Goal: Navigation & Orientation: Find specific page/section

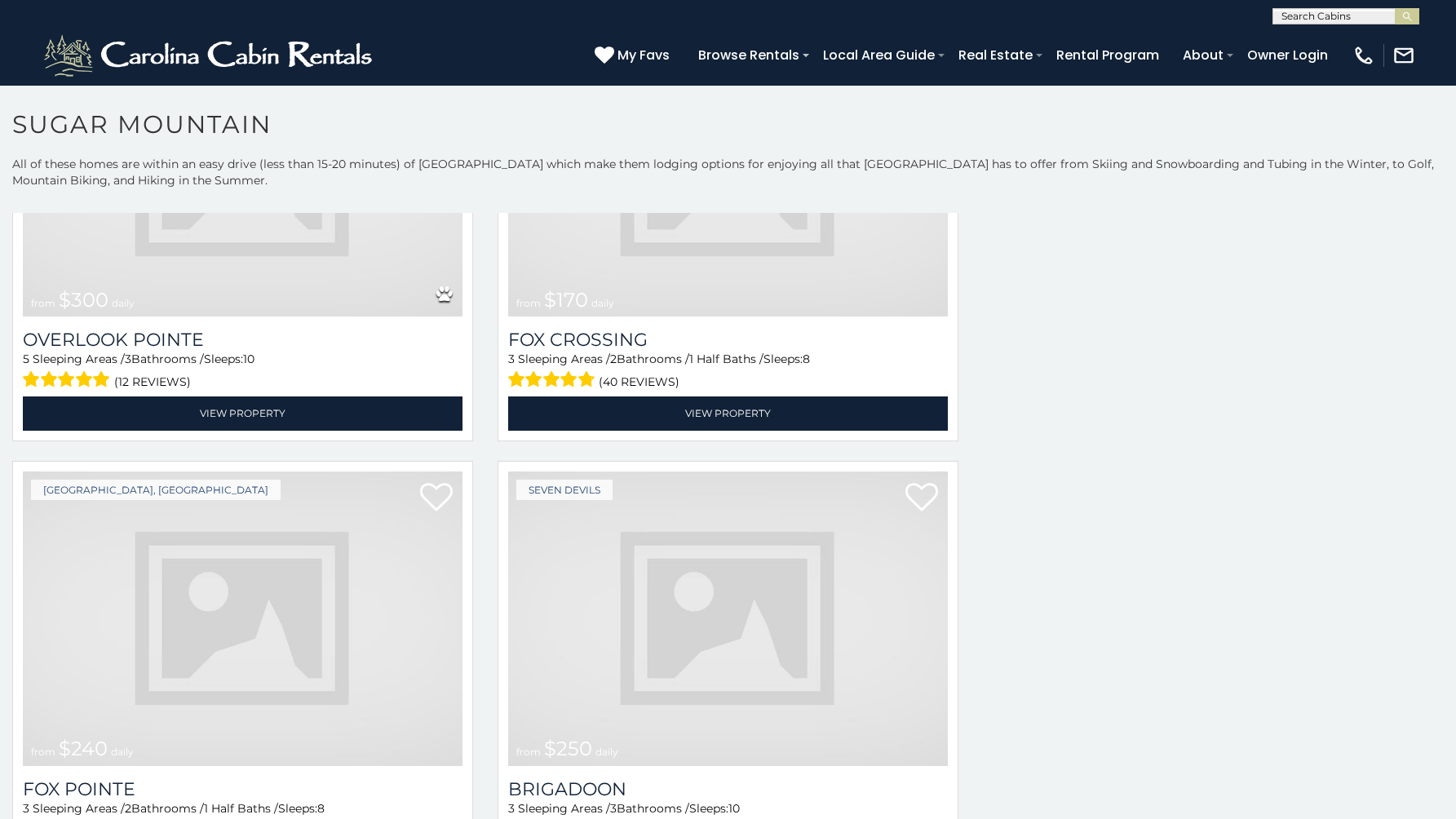
scroll to position [315, 0]
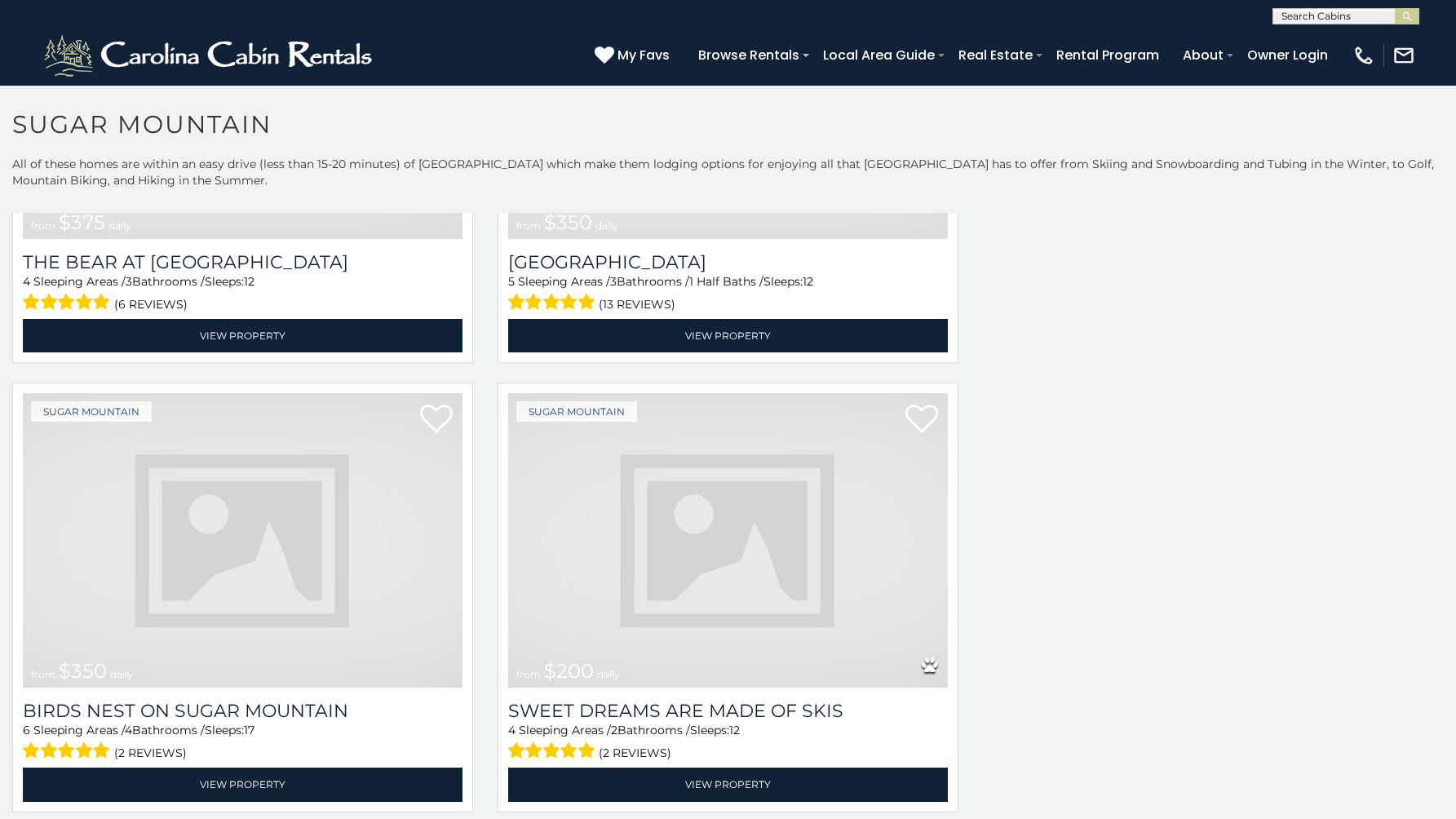
click at [532, 503] on img at bounding box center [728, 541] width 439 height 294
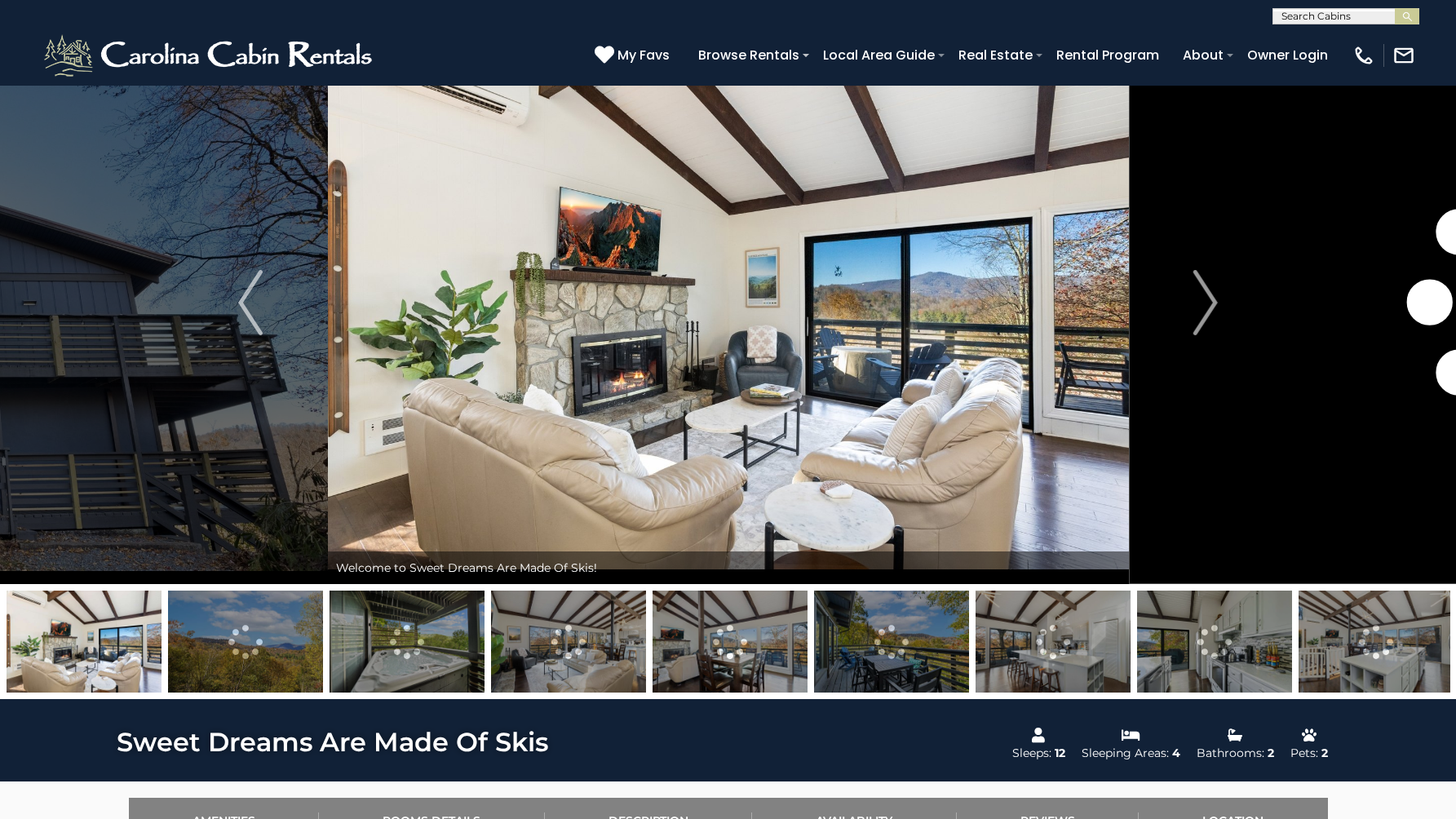
scroll to position [65, 0]
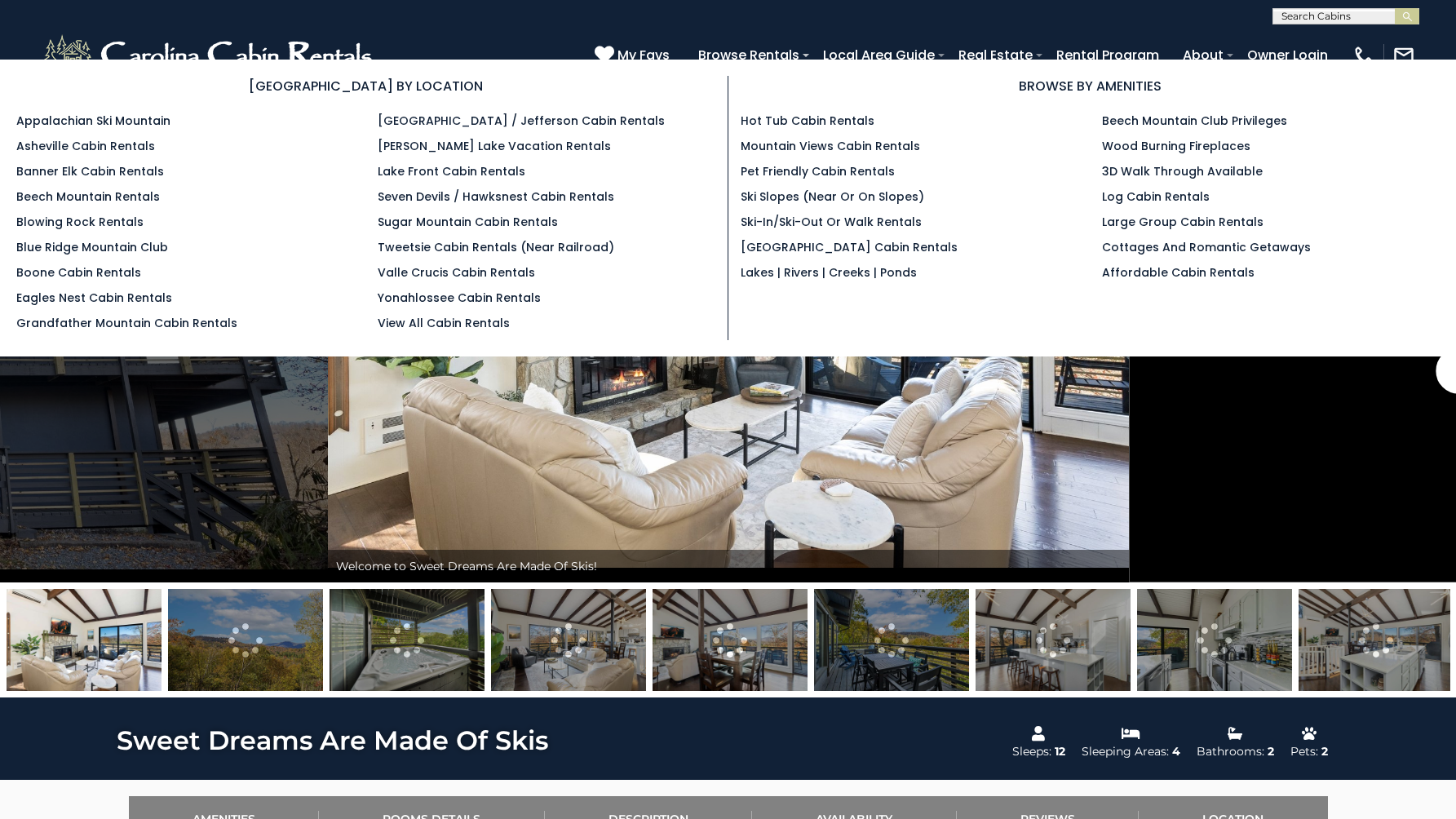
click at [859, 63] on section "[GEOGRAPHIC_DATA] BY LOCATION Appalachian Ski Mountain Asheville Cabin Rentals …" at bounding box center [728, 207] width 1456 height 297
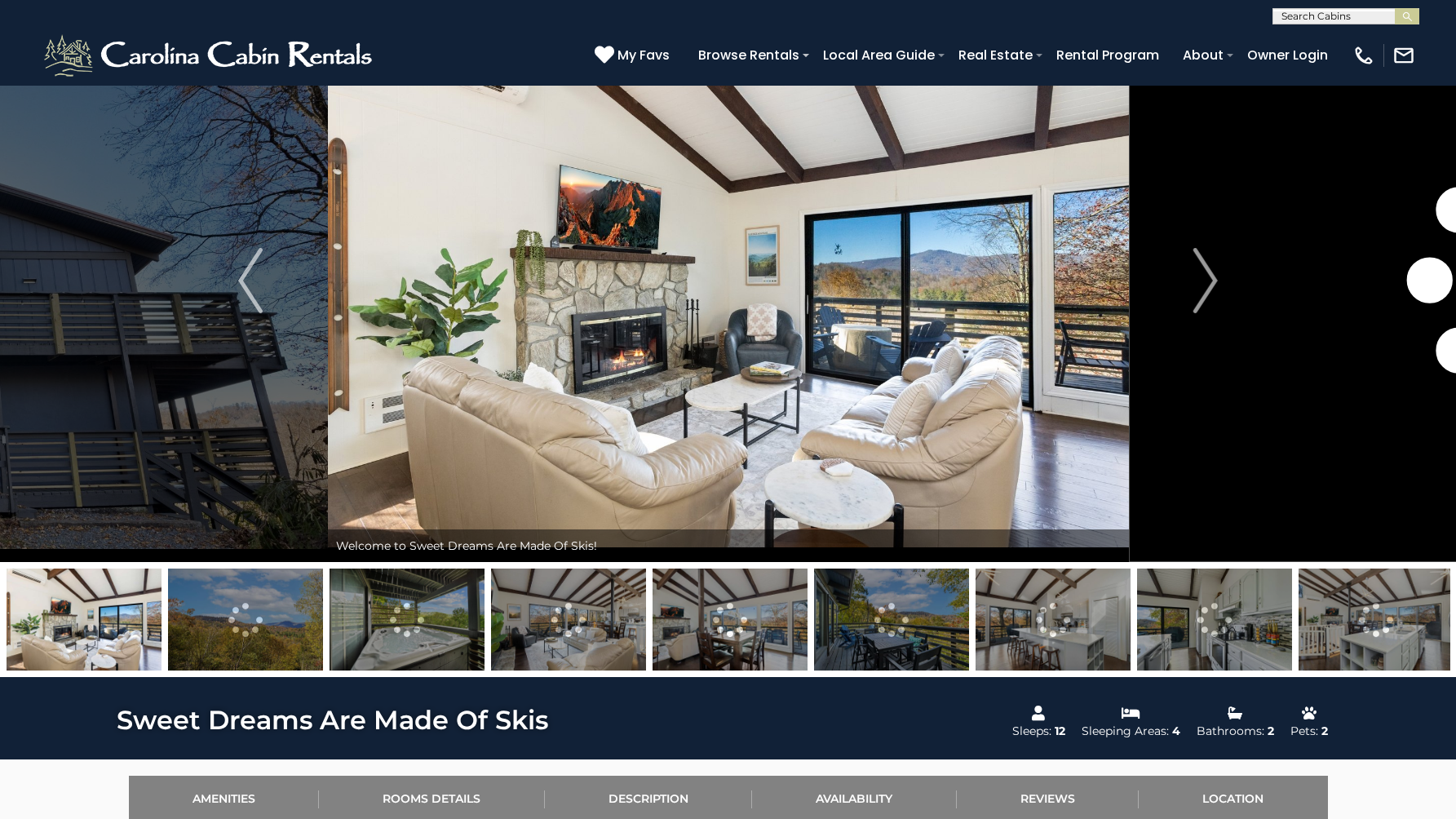
scroll to position [132, 0]
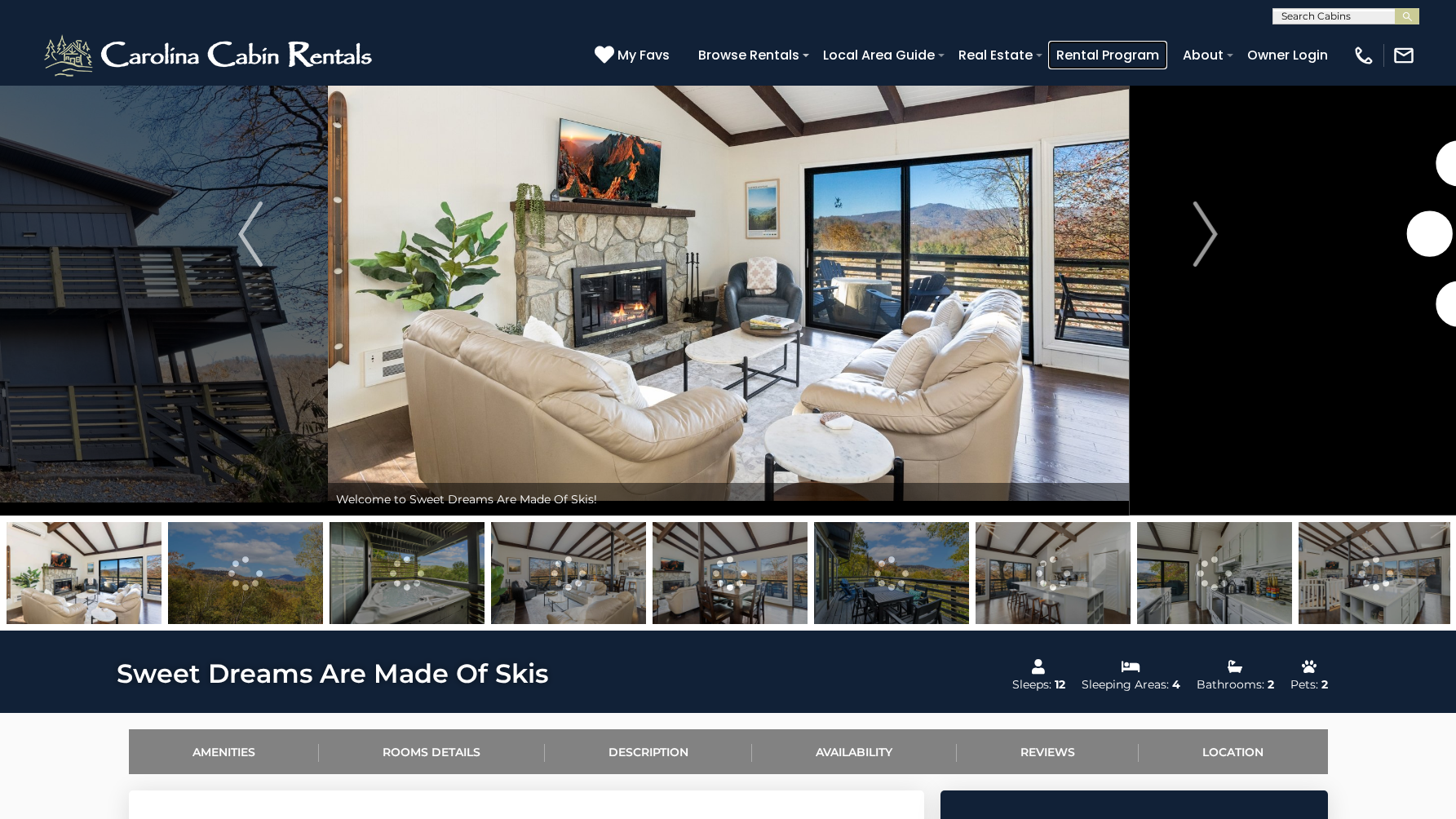
click at [1167, 53] on link "Rental Program" at bounding box center [1107, 55] width 119 height 29
